Goal: Task Accomplishment & Management: Complete application form

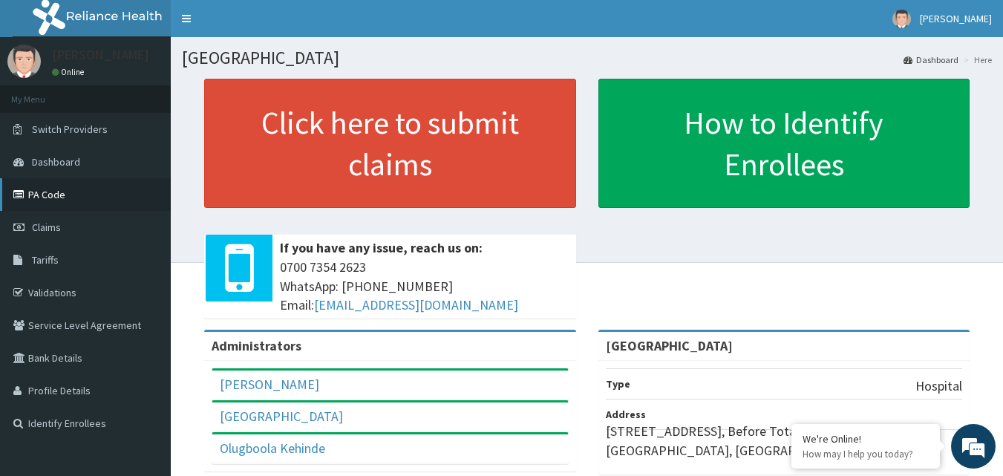
click at [80, 197] on link "PA Code" at bounding box center [85, 194] width 171 height 33
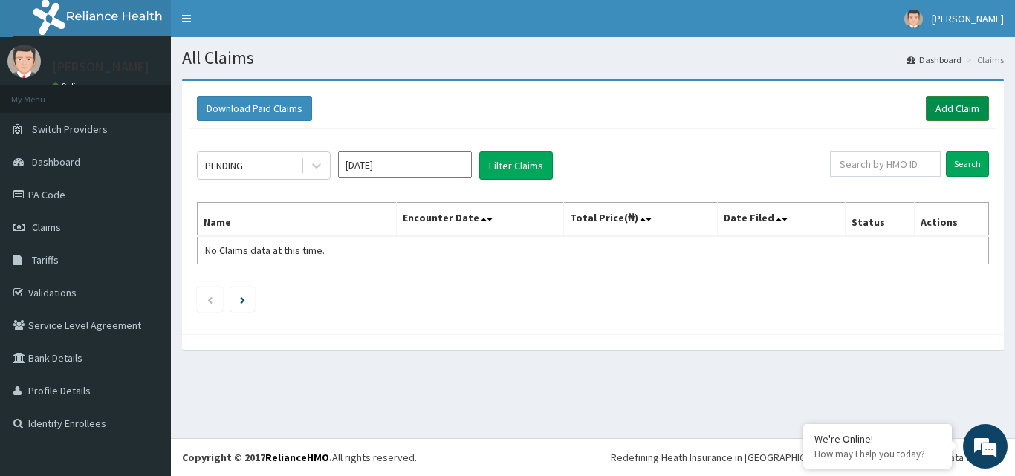
click at [949, 106] on link "Add Claim" at bounding box center [957, 108] width 63 height 25
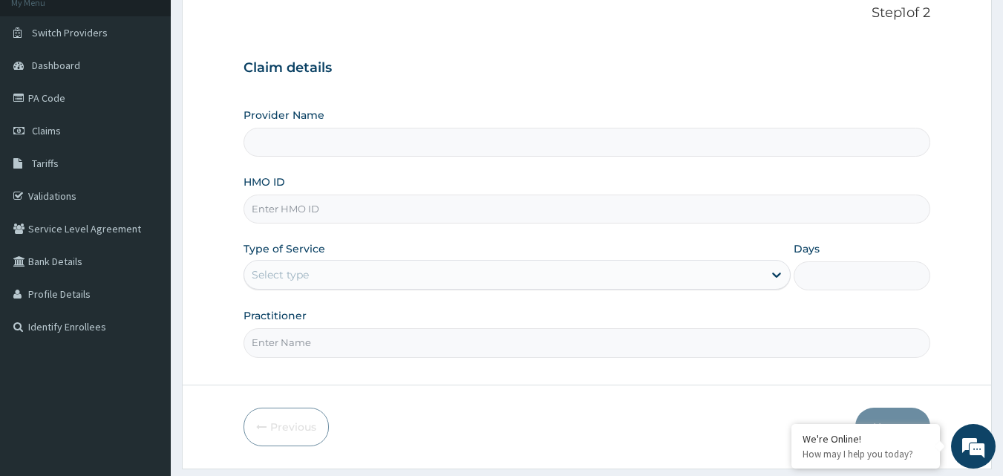
scroll to position [139, 0]
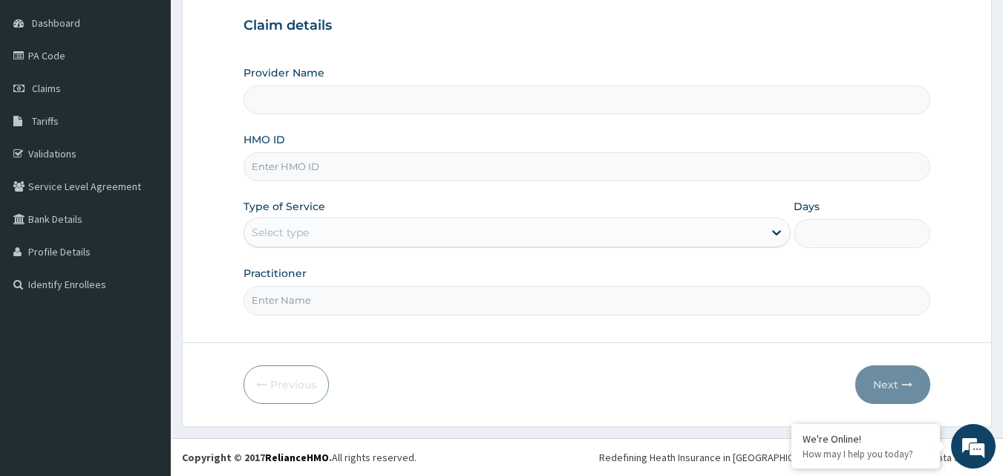
type input "[GEOGRAPHIC_DATA]"
click at [91, 60] on link "PA Code" at bounding box center [85, 55] width 171 height 33
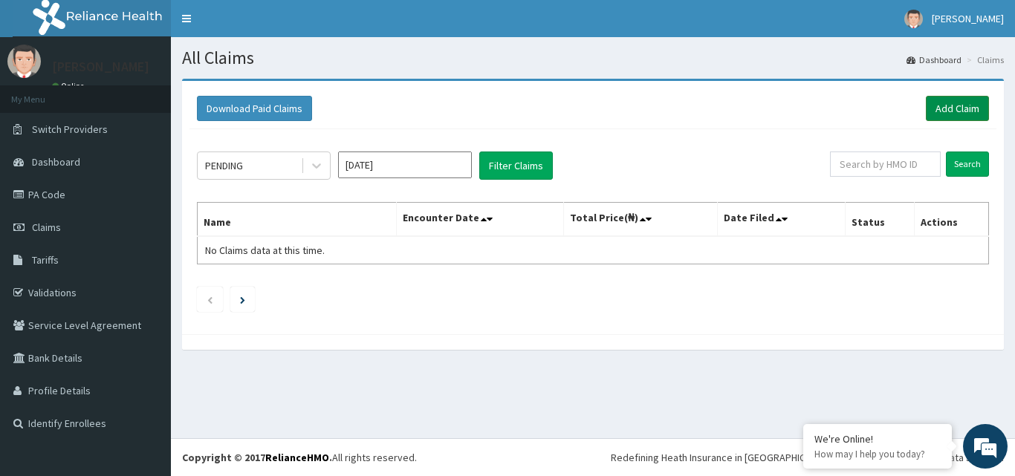
click at [947, 105] on link "Add Claim" at bounding box center [957, 108] width 63 height 25
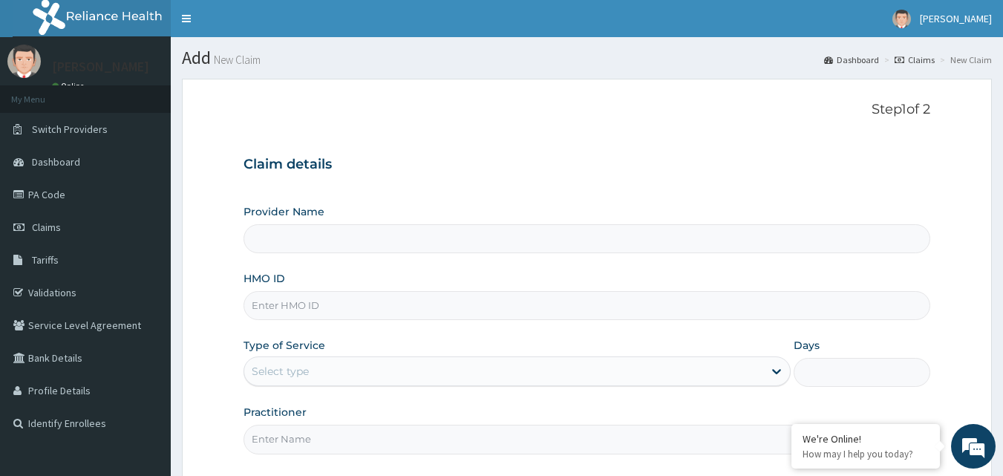
type input "[GEOGRAPHIC_DATA]"
click at [382, 311] on input "HMO ID" at bounding box center [588, 305] width 688 height 29
type input "KRF/10032/D"
click at [383, 374] on div "Select type" at bounding box center [503, 372] width 519 height 24
click at [396, 340] on div "Type of Service Select type" at bounding box center [517, 362] width 547 height 49
